Goal: Information Seeking & Learning: Learn about a topic

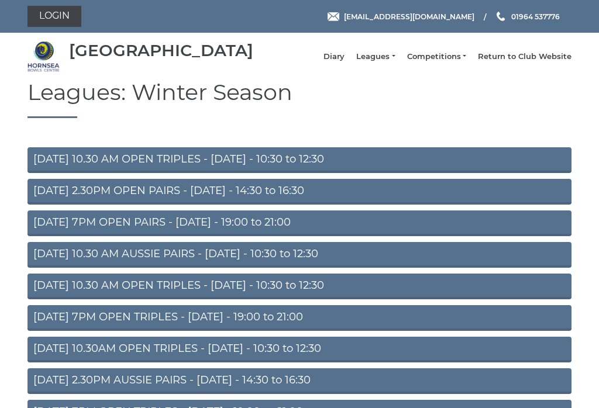
click at [54, 14] on link "Login" at bounding box center [54, 16] width 54 height 21
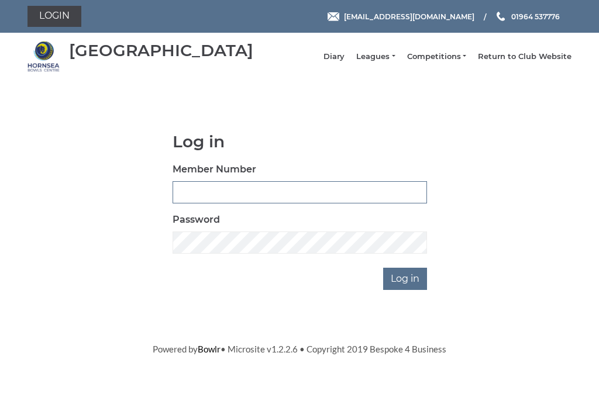
type input "0046"
click at [406, 287] on input "Log in" at bounding box center [405, 279] width 44 height 22
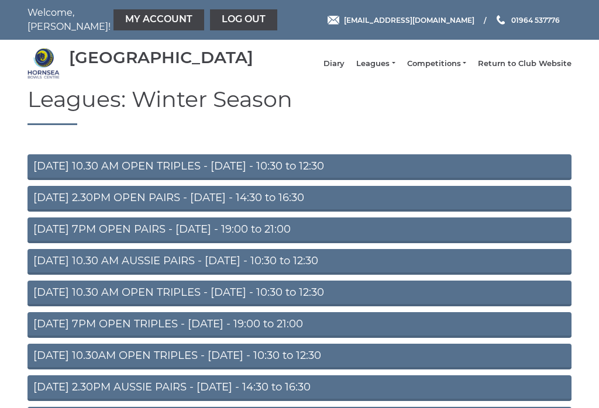
click at [116, 22] on link "My Account" at bounding box center [158, 19] width 91 height 21
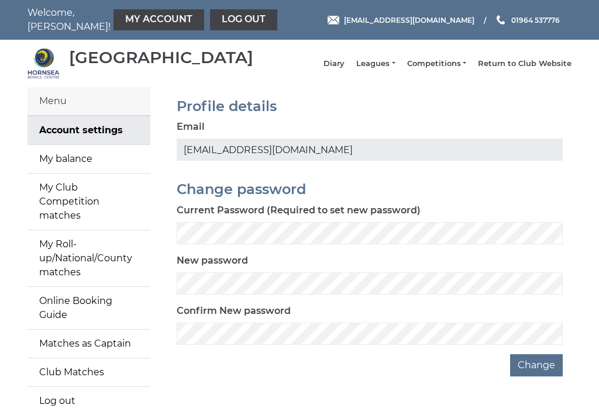
click at [56, 170] on link "My balance" at bounding box center [88, 159] width 123 height 28
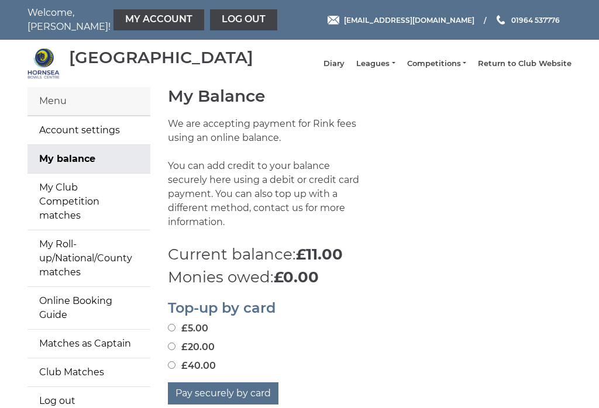
click at [210, 18] on link "Log out" at bounding box center [243, 19] width 67 height 21
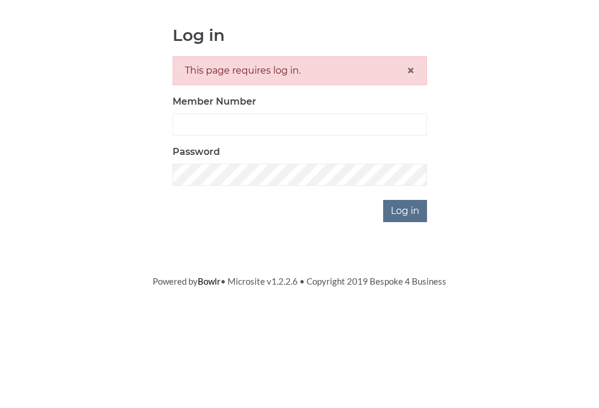
scroll to position [106, 0]
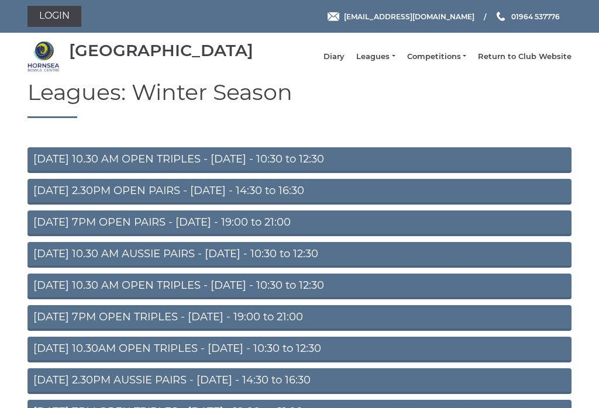
click at [386, 59] on link "Leagues" at bounding box center [375, 56] width 39 height 11
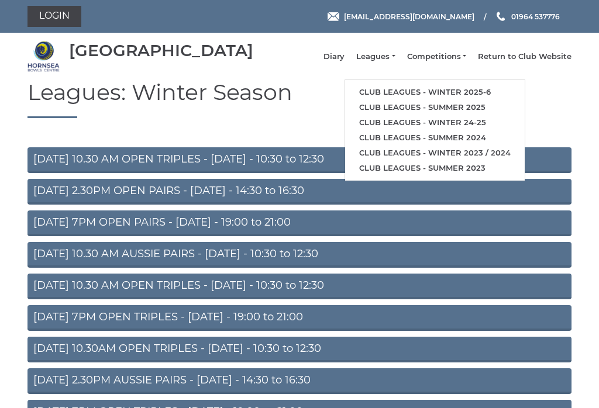
click at [488, 91] on link "Club leagues - Winter 2025-6" at bounding box center [435, 92] width 180 height 15
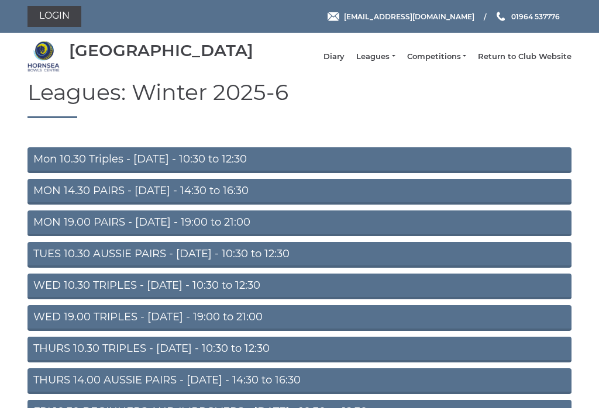
click at [44, 199] on link "MON 14.30 PAIRS - Monday - 14:30 to 16:30" at bounding box center [299, 192] width 544 height 26
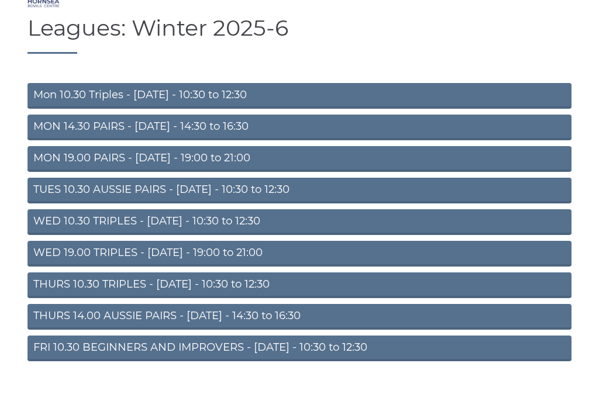
scroll to position [64, 0]
click at [53, 357] on link "FRI 10.30 BEGINNERS AND IMPROVERS - Friday - 10:30 to 12:30" at bounding box center [299, 349] width 544 height 26
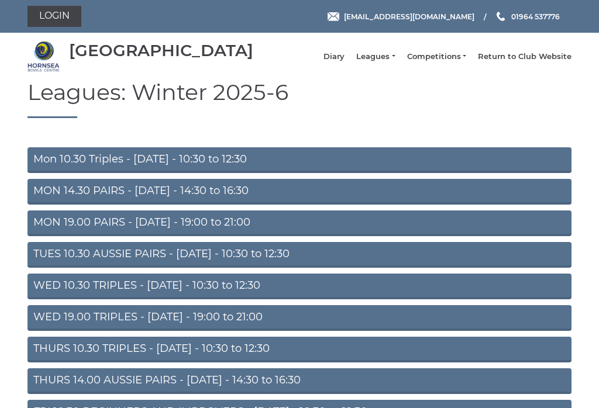
scroll to position [82, 0]
